Goal: Use online tool/utility: Utilize a website feature to perform a specific function

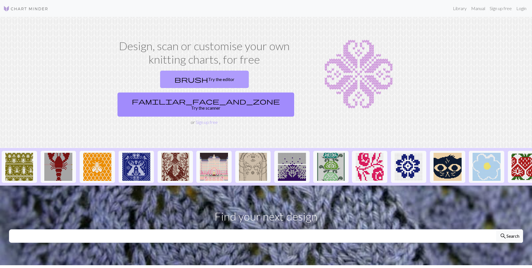
click at [168, 79] on link "brush Try the editor" at bounding box center [204, 79] width 89 height 17
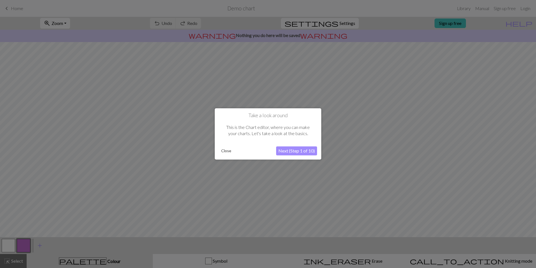
click at [284, 149] on button "Next (Step 1 of 10)" at bounding box center [296, 151] width 41 height 9
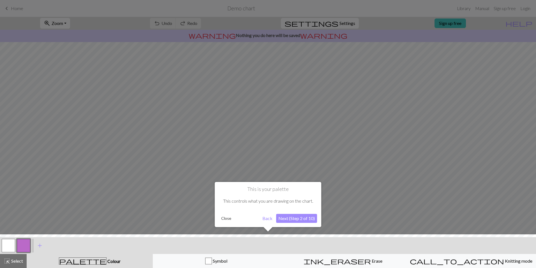
click at [291, 220] on button "Next (Step 2 of 10)" at bounding box center [296, 218] width 41 height 9
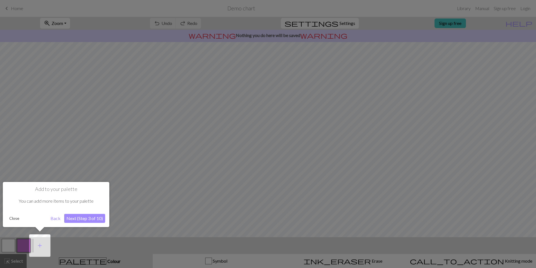
click at [291, 220] on div at bounding box center [268, 134] width 536 height 268
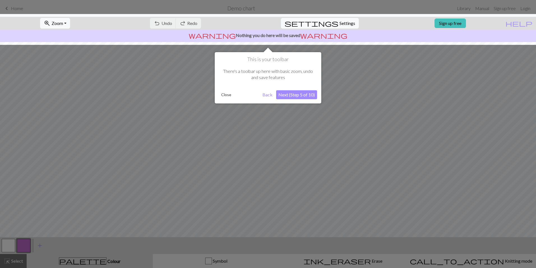
click at [286, 93] on button "Next (Step 5 of 10)" at bounding box center [296, 94] width 41 height 9
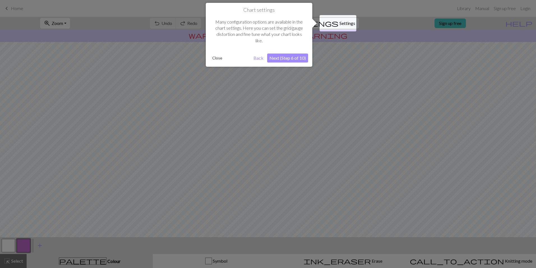
click at [286, 93] on div at bounding box center [268, 134] width 536 height 268
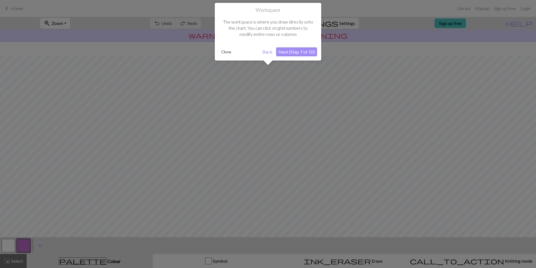
scroll to position [14, 0]
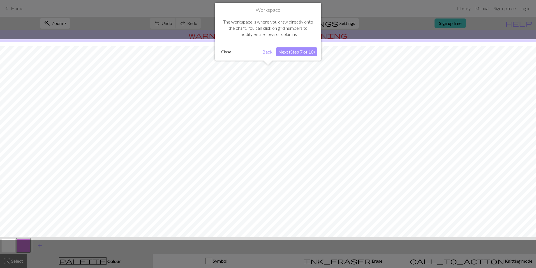
click at [295, 53] on button "Next (Step 7 of 10)" at bounding box center [296, 51] width 41 height 9
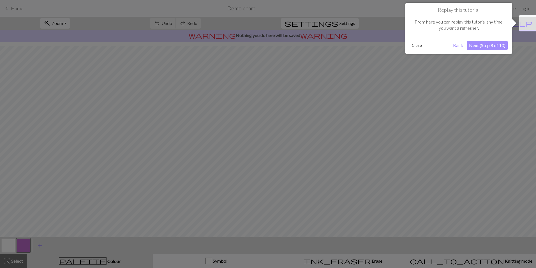
click at [295, 53] on div at bounding box center [268, 134] width 536 height 268
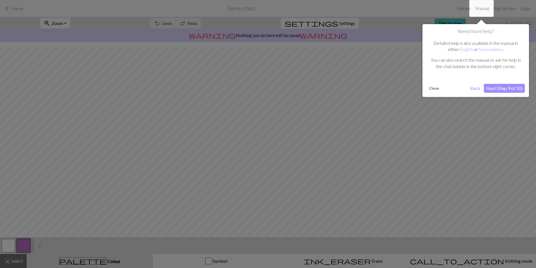
click at [523, 87] on button "Next (Step 9 of 10)" at bounding box center [504, 88] width 41 height 9
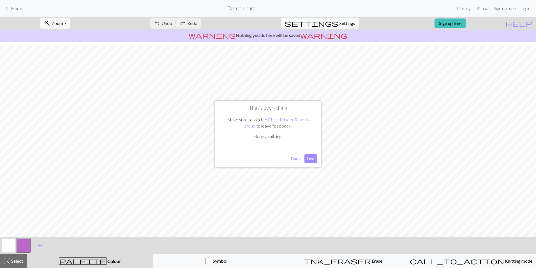
click at [309, 160] on button "Last" at bounding box center [311, 158] width 13 height 9
click at [3, 247] on button "button" at bounding box center [8, 245] width 13 height 13
drag, startPoint x: 24, startPoint y: 247, endPoint x: 43, endPoint y: 233, distance: 23.1
click at [24, 247] on button "button" at bounding box center [23, 245] width 13 height 13
click at [10, 249] on button "button" at bounding box center [8, 245] width 13 height 13
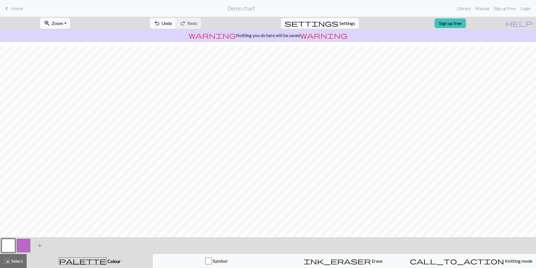
click at [42, 245] on span "add" at bounding box center [39, 246] width 7 height 8
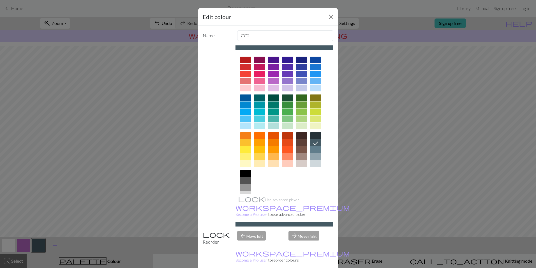
click at [245, 117] on div at bounding box center [245, 119] width 11 height 7
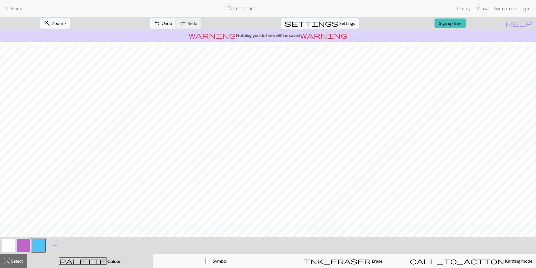
click at [40, 246] on button "button" at bounding box center [38, 245] width 13 height 13
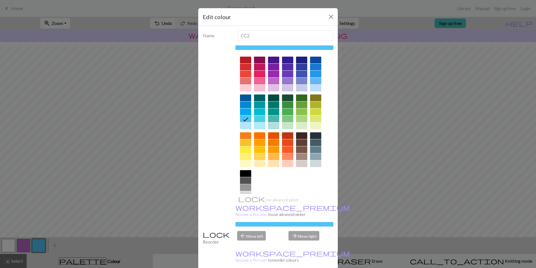
click at [446, 114] on div "Edit colour Name CC2 Use advanced picker workspace_premium Become a Pro user to…" at bounding box center [268, 134] width 536 height 268
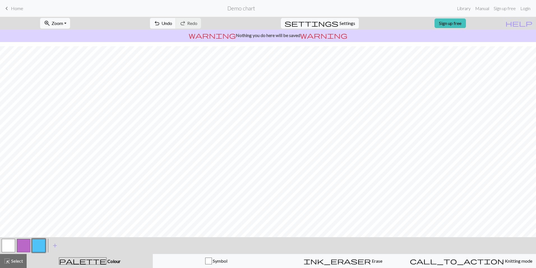
click at [20, 242] on button "button" at bounding box center [23, 245] width 13 height 13
drag, startPoint x: 4, startPoint y: 244, endPoint x: 30, endPoint y: 234, distance: 27.7
click at [7, 244] on button "button" at bounding box center [8, 245] width 13 height 13
drag, startPoint x: 19, startPoint y: 243, endPoint x: 32, endPoint y: 235, distance: 15.1
click at [21, 242] on button "button" at bounding box center [23, 245] width 13 height 13
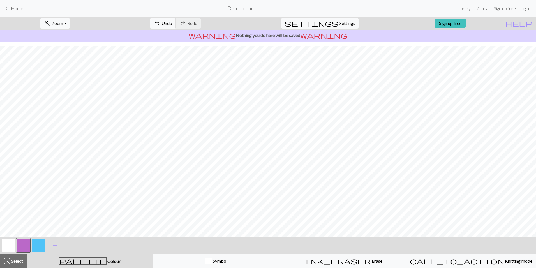
drag, startPoint x: 6, startPoint y: 244, endPoint x: 10, endPoint y: 242, distance: 3.8
click at [10, 242] on button "button" at bounding box center [8, 245] width 13 height 13
drag, startPoint x: 23, startPoint y: 245, endPoint x: 36, endPoint y: 236, distance: 16.4
click at [24, 245] on button "button" at bounding box center [23, 245] width 13 height 13
click at [37, 241] on button "button" at bounding box center [38, 245] width 13 height 13
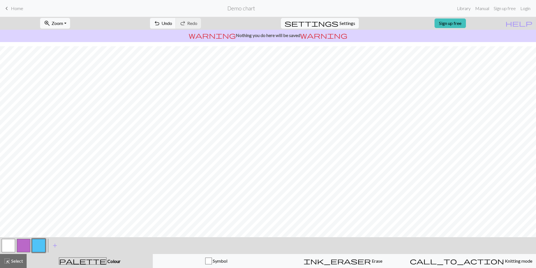
click at [25, 244] on button "button" at bounding box center [23, 245] width 13 height 13
